Goal: Download file/media

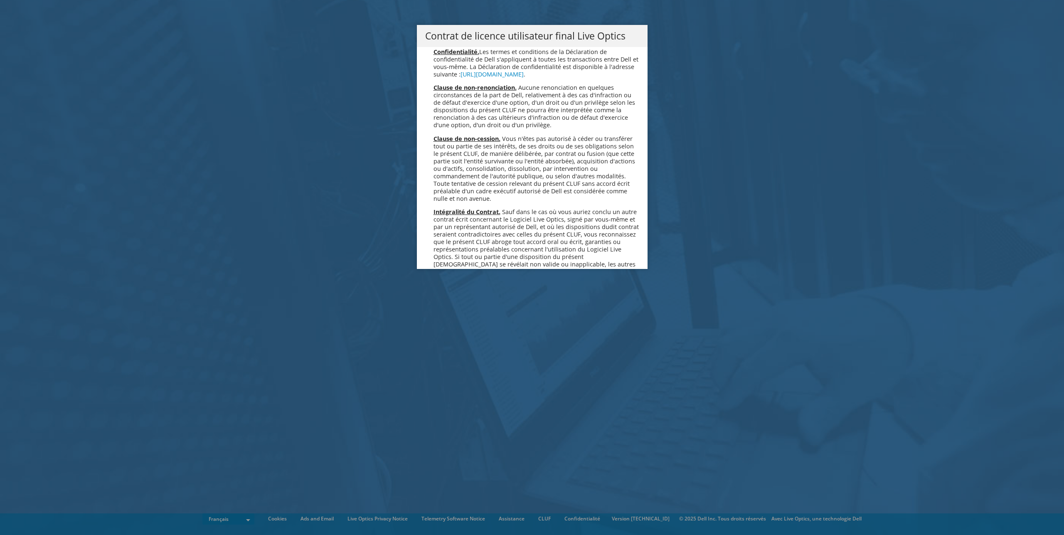
scroll to position [3674, 0]
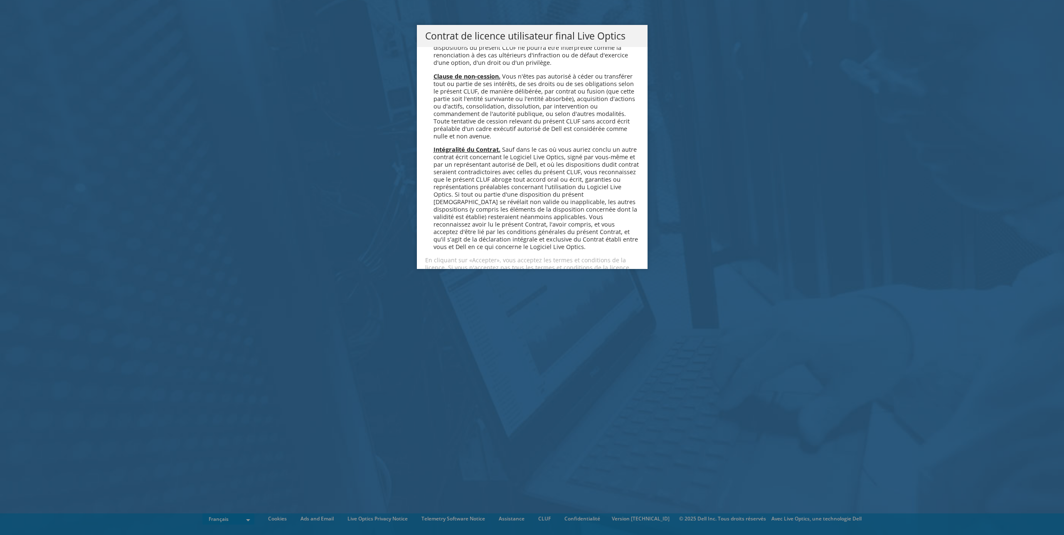
click at [453, 287] on link "Accepter" at bounding box center [449, 297] width 49 height 20
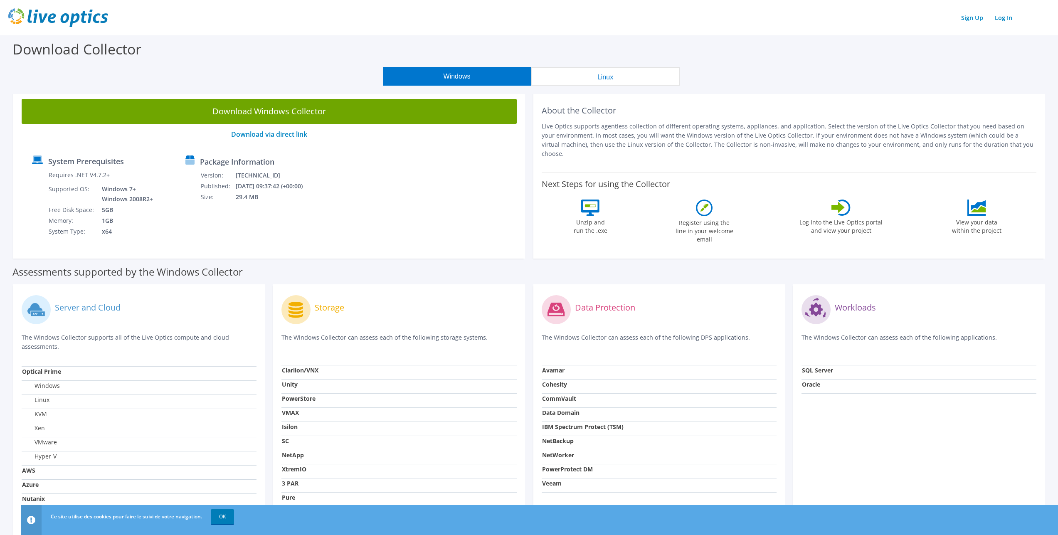
click at [611, 76] on button "Linux" at bounding box center [605, 76] width 148 height 19
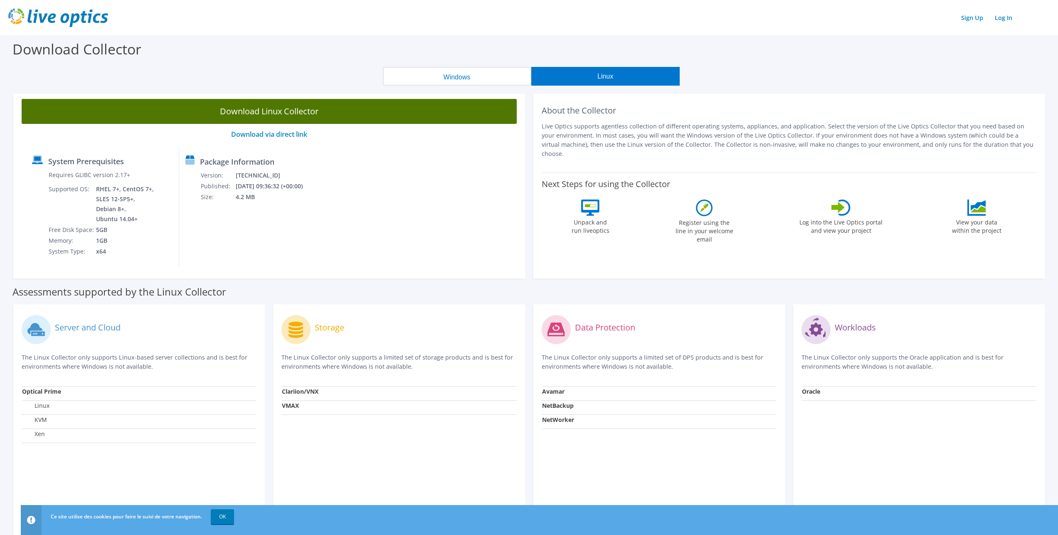
click at [292, 108] on link "Download Linux Collector" at bounding box center [269, 111] width 495 height 25
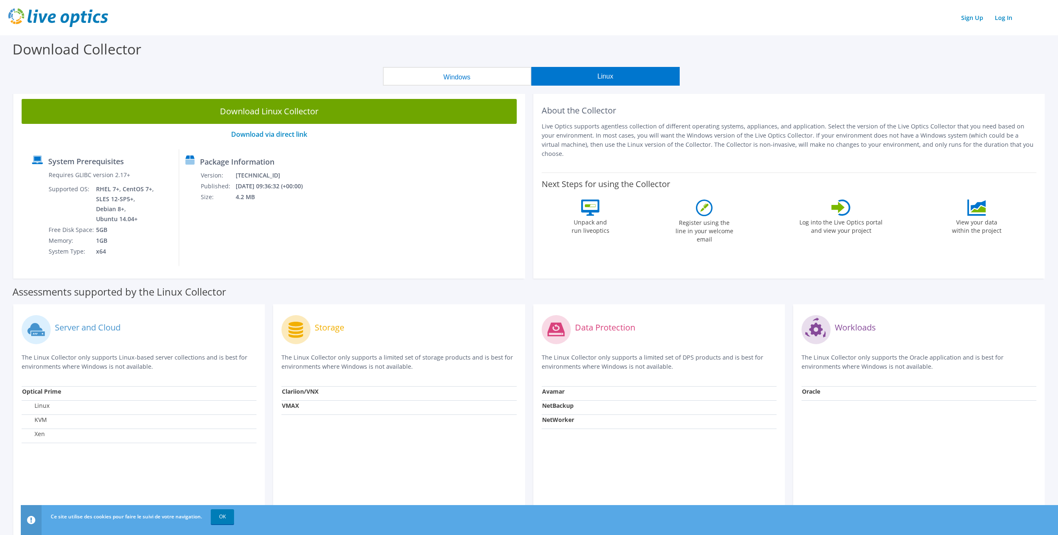
click at [472, 77] on button "Windows" at bounding box center [457, 76] width 148 height 19
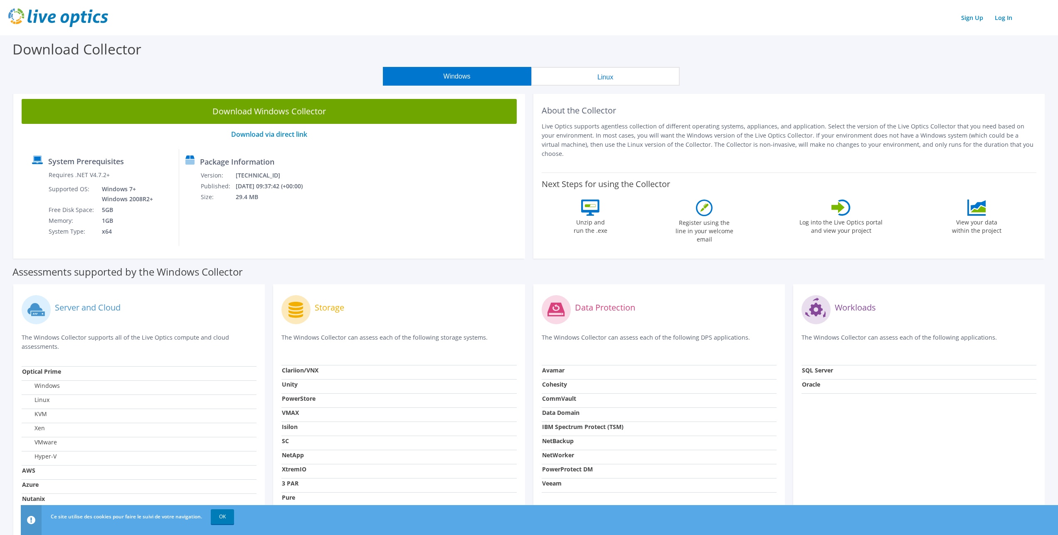
click at [254, 113] on link "Download Windows Collector" at bounding box center [269, 111] width 495 height 25
